Goal: Task Accomplishment & Management: Use online tool/utility

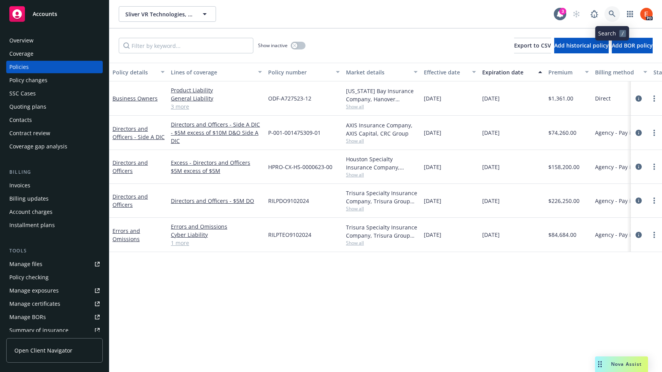
click at [615, 15] on icon at bounding box center [611, 14] width 7 height 7
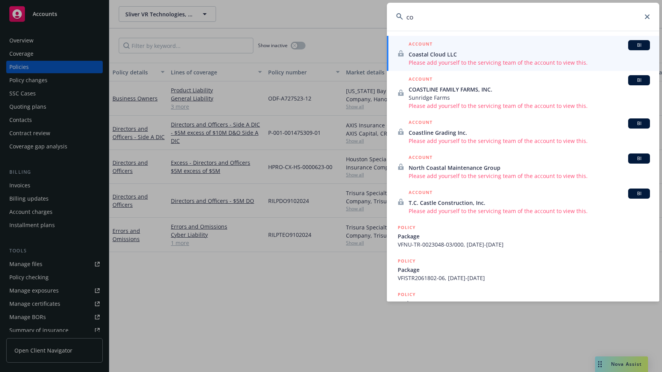
type input "c"
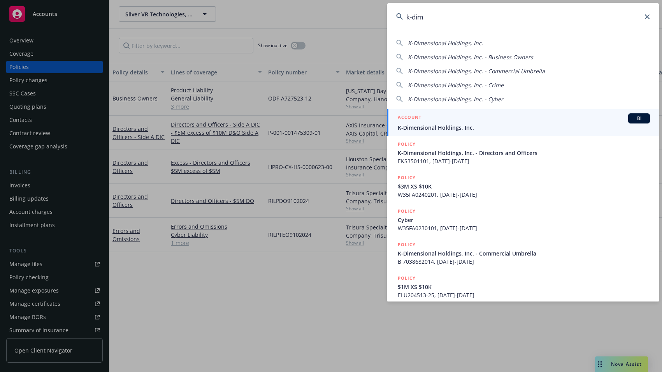
type input "k-dim"
click at [477, 121] on div "ACCOUNT BI" at bounding box center [524, 118] width 252 height 10
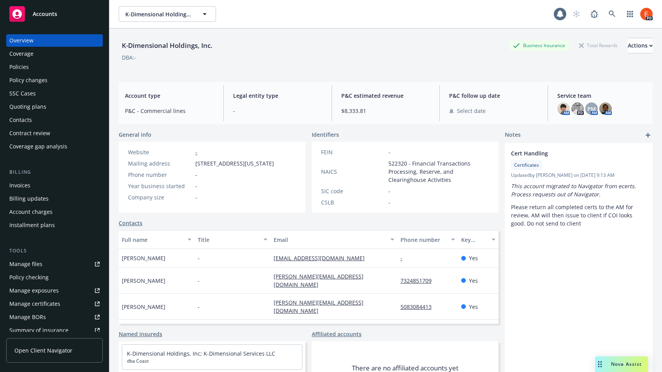
click at [48, 63] on div "Policies" at bounding box center [54, 67] width 90 height 12
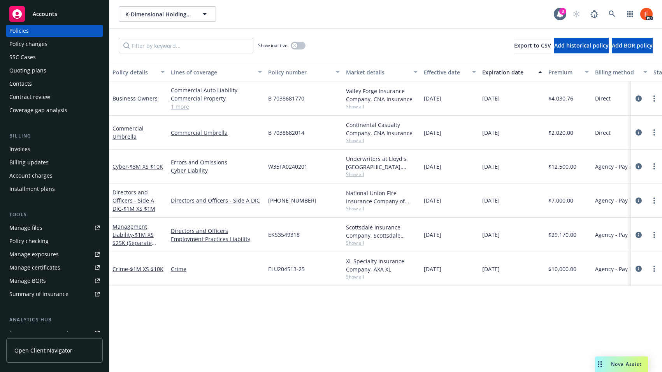
scroll to position [46, 0]
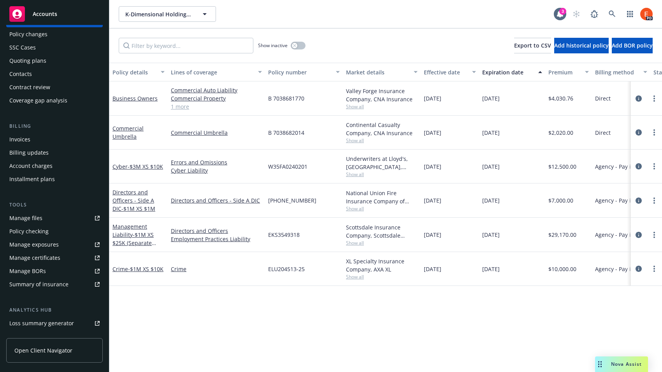
click at [44, 283] on div "Summary of insurance" at bounding box center [38, 284] width 59 height 12
click at [133, 167] on span "- $3M XS $10K" at bounding box center [145, 166] width 35 height 7
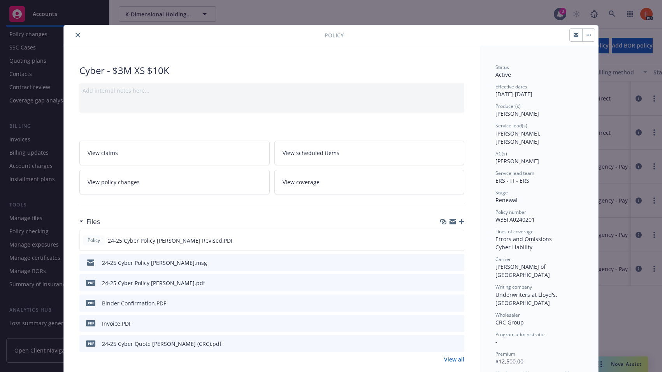
scroll to position [2, 0]
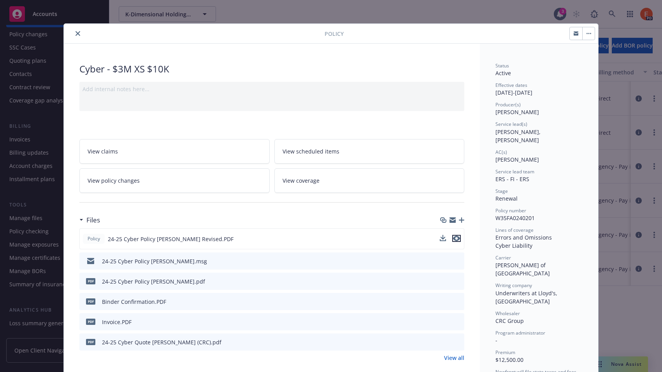
click at [454, 237] on icon "preview file" at bounding box center [456, 237] width 7 height 5
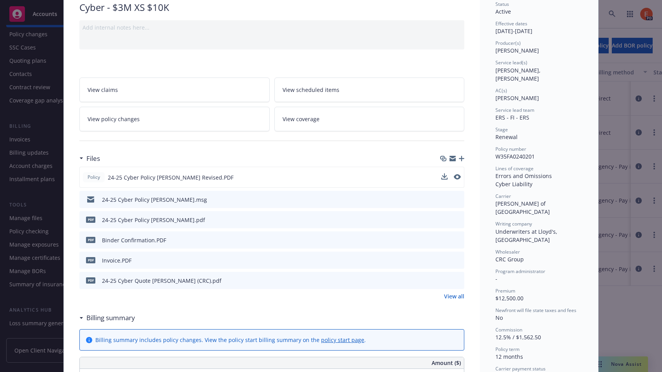
scroll to position [64, 0]
click at [453, 175] on icon "preview file" at bounding box center [456, 175] width 7 height 5
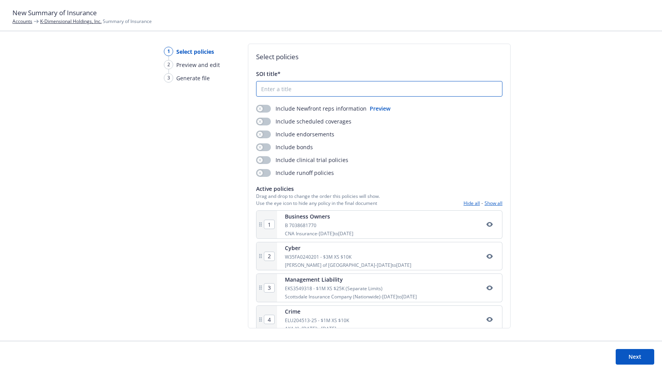
click at [338, 87] on input "SOI title*" at bounding box center [378, 88] width 245 height 15
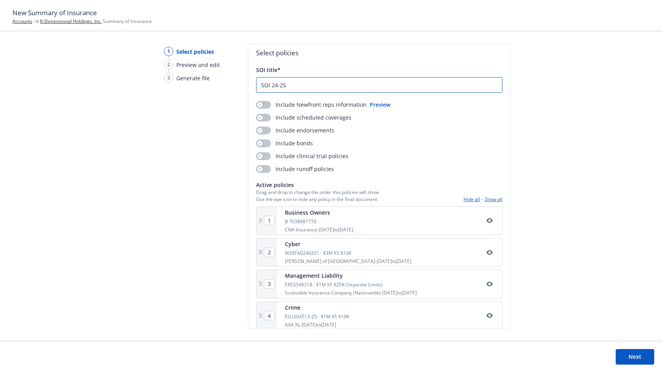
scroll to position [14, 0]
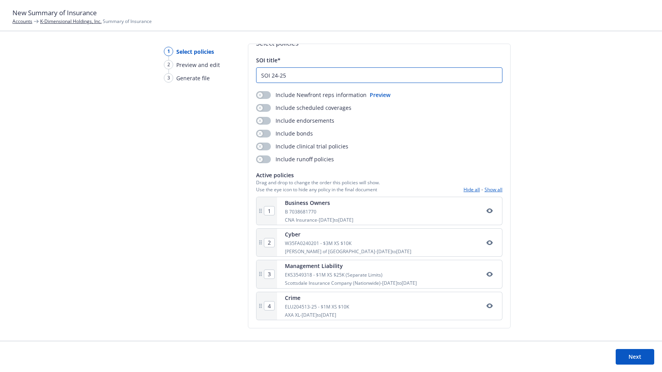
type input "SOI 24-25"
click at [625, 354] on button "Next" at bounding box center [634, 357] width 39 height 16
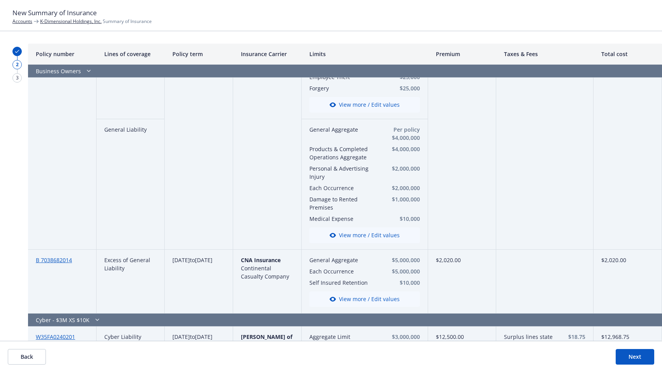
scroll to position [71, 0]
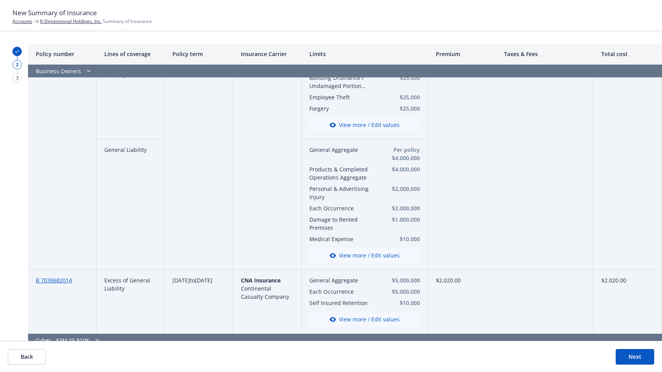
click at [87, 71] on icon "button" at bounding box center [88, 71] width 9 height 6
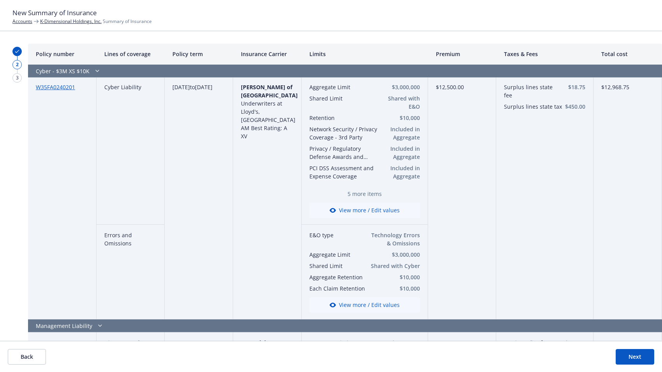
scroll to position [19, 0]
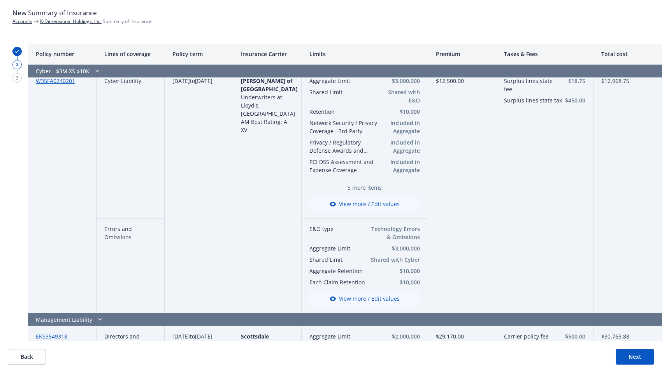
click at [96, 70] on icon "button" at bounding box center [97, 71] width 3 height 2
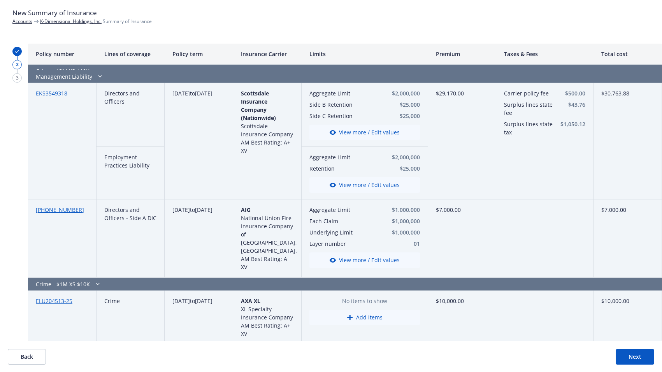
click at [98, 76] on icon "button" at bounding box center [99, 76] width 9 height 6
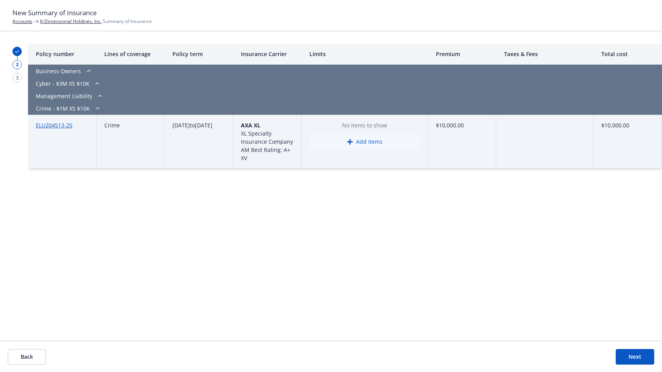
click at [98, 96] on icon "button" at bounding box center [99, 96] width 9 height 6
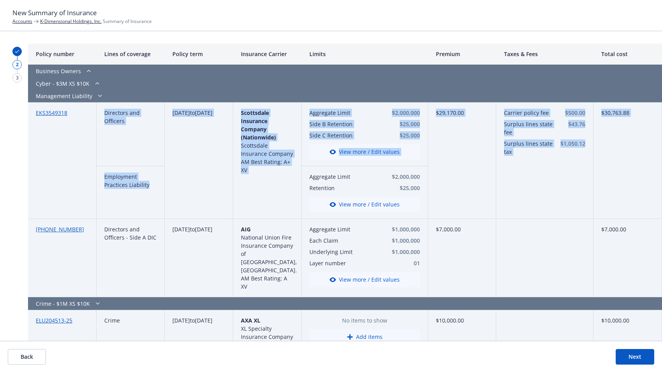
drag, startPoint x: 103, startPoint y: 178, endPoint x: 155, endPoint y: 189, distance: 52.8
click at [155, 189] on div "Policy number Lines of coverage Policy term Insurance Carrier Limits Premium Ta…" at bounding box center [345, 192] width 634 height 297
click at [155, 189] on div "Employment Practices Liability" at bounding box center [130, 192] width 68 height 53
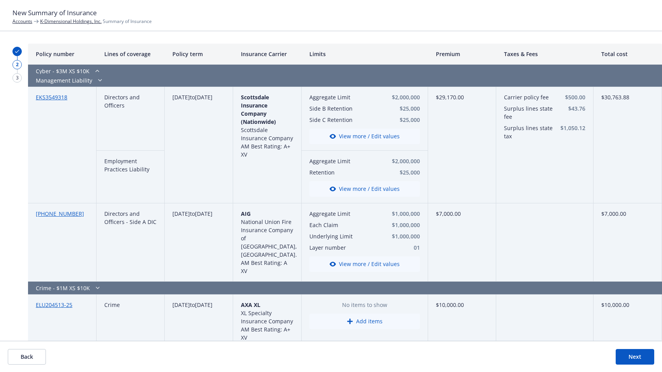
scroll to position [17, 0]
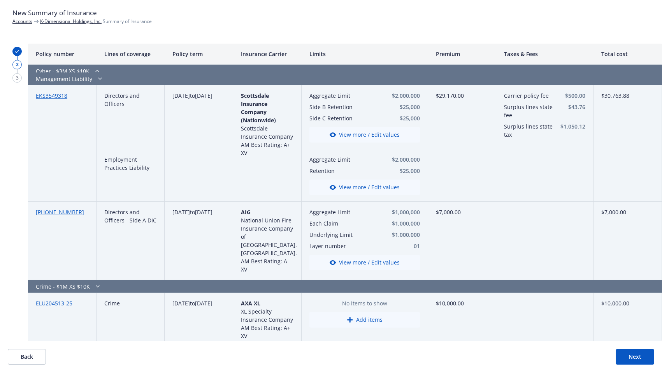
click at [356, 185] on button "View more / Edit values" at bounding box center [364, 187] width 110 height 16
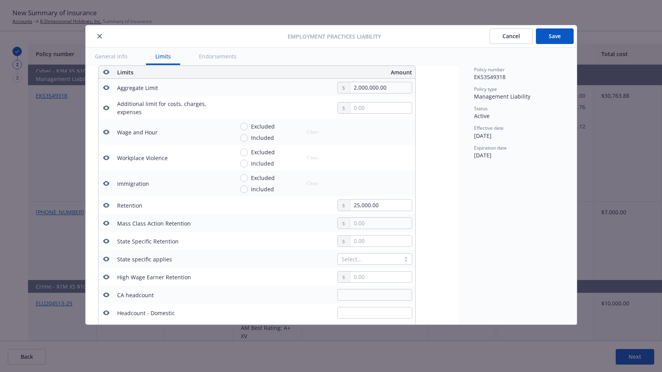
scroll to position [255, 0]
click at [112, 57] on button "General info" at bounding box center [111, 56] width 51 height 18
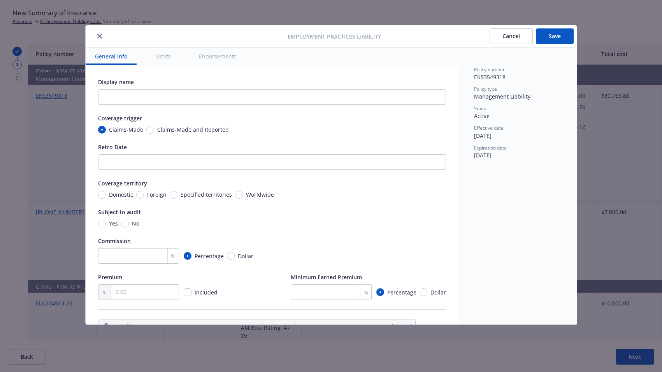
scroll to position [0, 0]
click at [97, 37] on icon "close" at bounding box center [99, 36] width 5 height 5
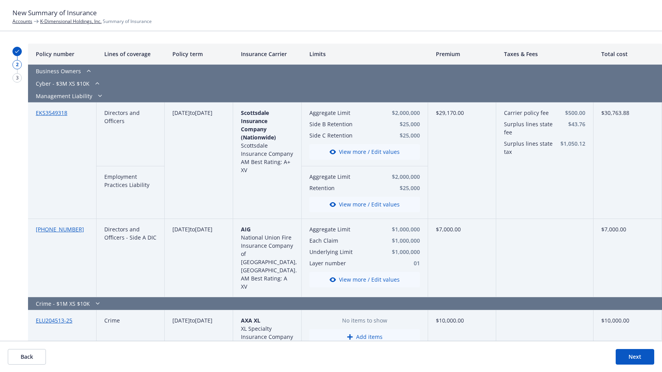
click at [97, 82] on icon "button" at bounding box center [97, 83] width 9 height 6
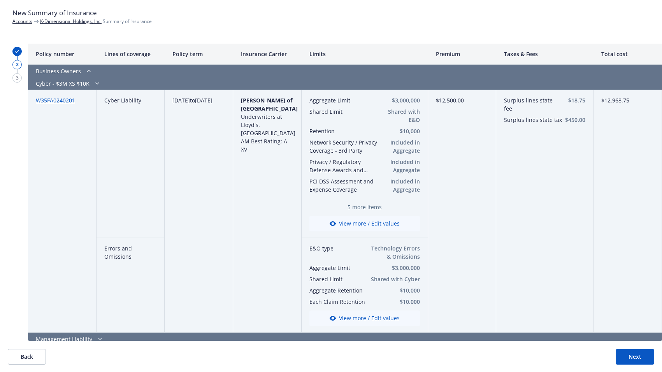
click at [97, 82] on icon "button" at bounding box center [97, 83] width 9 height 6
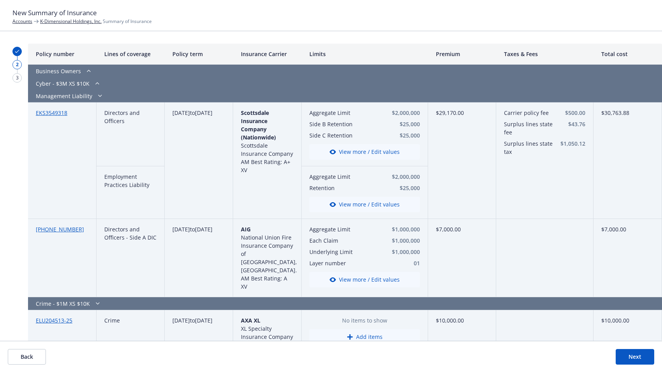
click at [97, 82] on icon "button" at bounding box center [97, 83] width 9 height 6
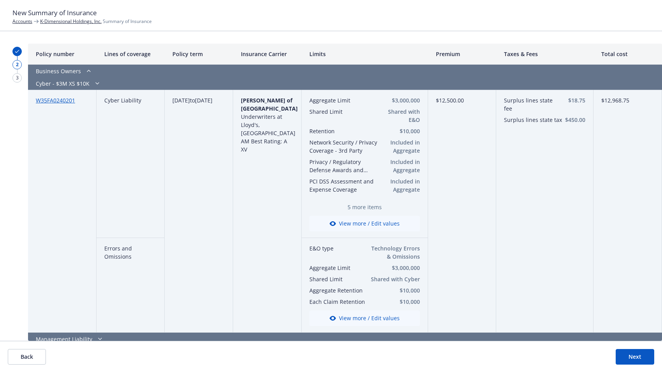
click at [96, 83] on icon "button" at bounding box center [97, 83] width 3 height 2
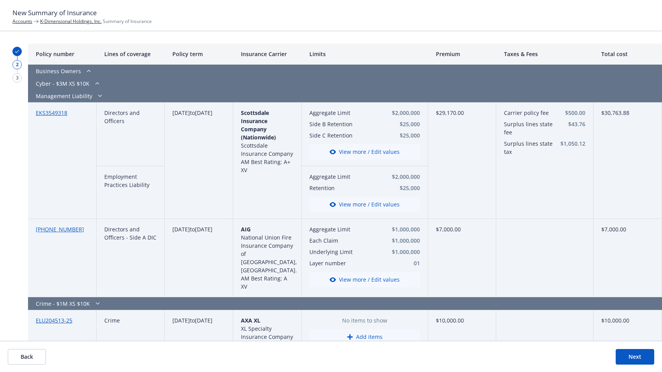
click at [98, 96] on icon "button" at bounding box center [99, 96] width 3 height 2
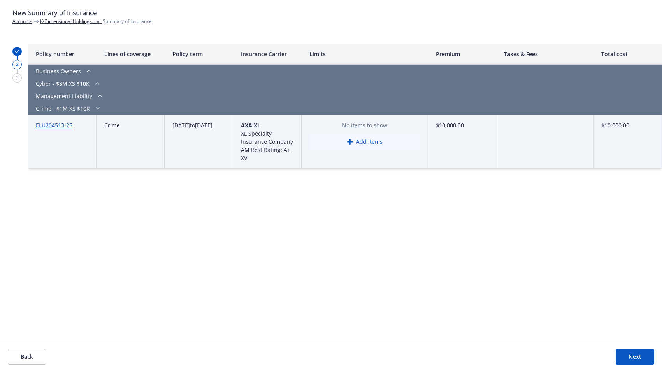
click at [100, 96] on icon "button" at bounding box center [99, 96] width 9 height 6
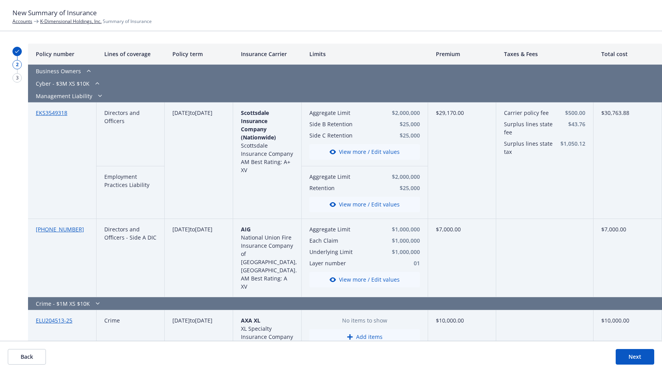
click at [87, 73] on icon "button" at bounding box center [88, 71] width 9 height 6
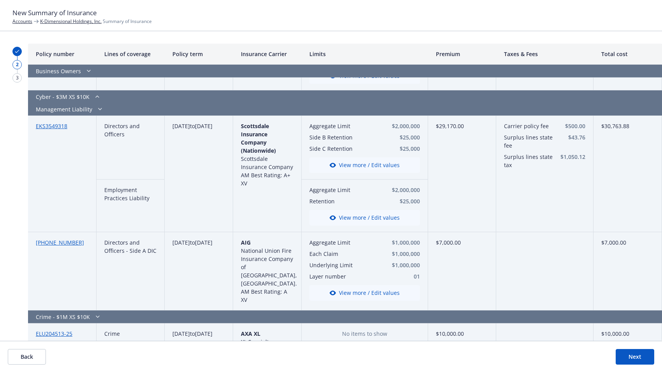
scroll to position [313, 0]
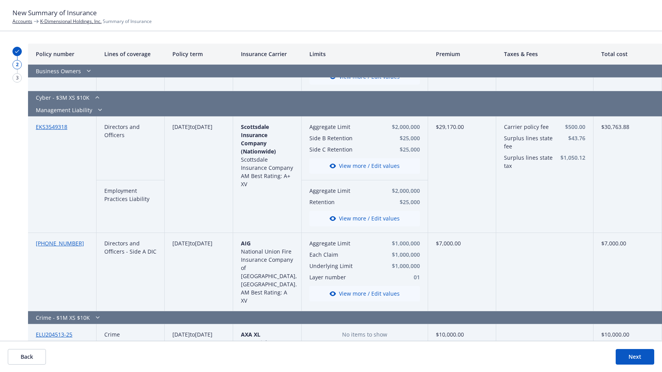
click at [95, 100] on button "button" at bounding box center [97, 97] width 9 height 9
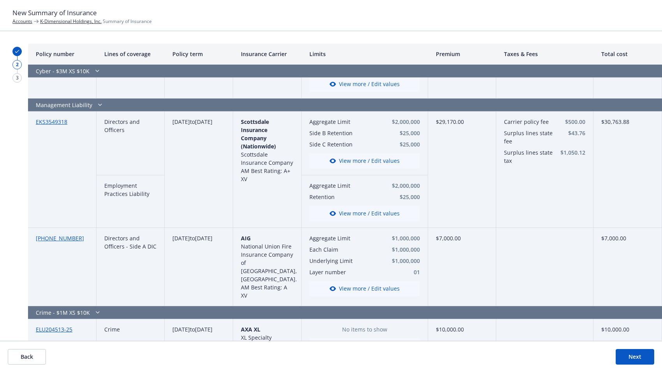
scroll to position [590, 0]
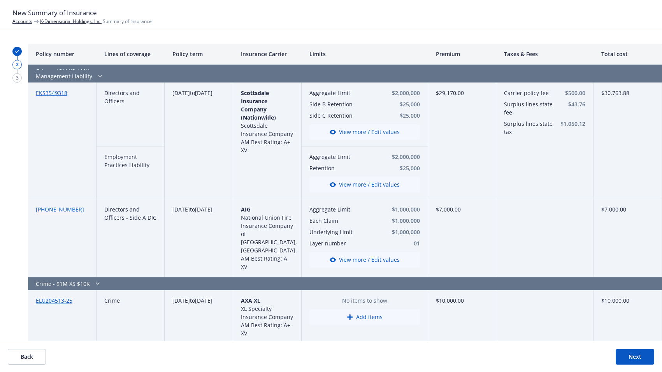
click at [99, 75] on icon "button" at bounding box center [99, 76] width 3 height 2
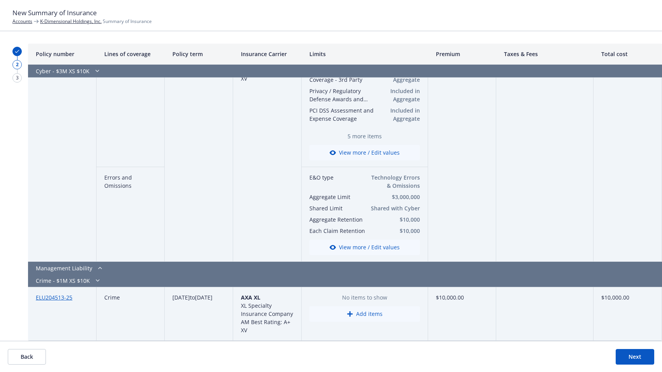
scroll to position [398, 0]
click at [363, 150] on button "View more / Edit values" at bounding box center [364, 153] width 110 height 16
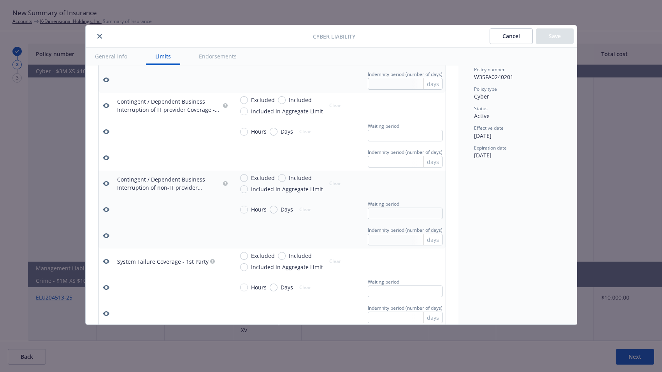
scroll to position [740, 0]
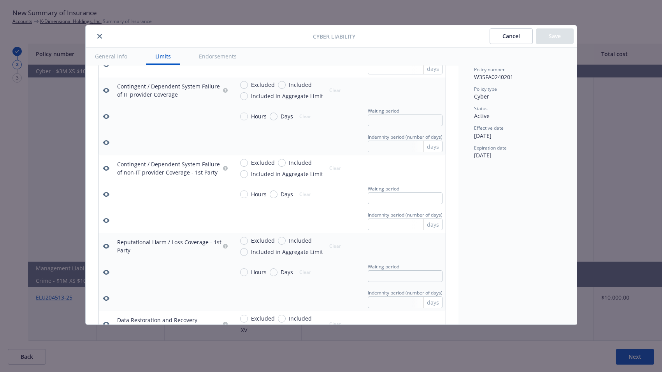
click at [96, 36] on button "close" at bounding box center [99, 36] width 9 height 9
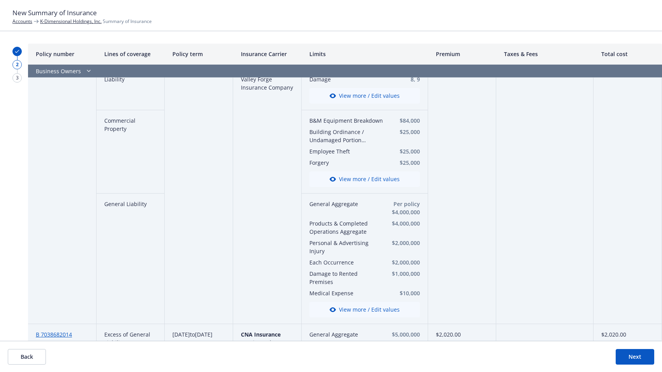
scroll to position [0, 0]
